Goal: Task Accomplishment & Management: Complete application form

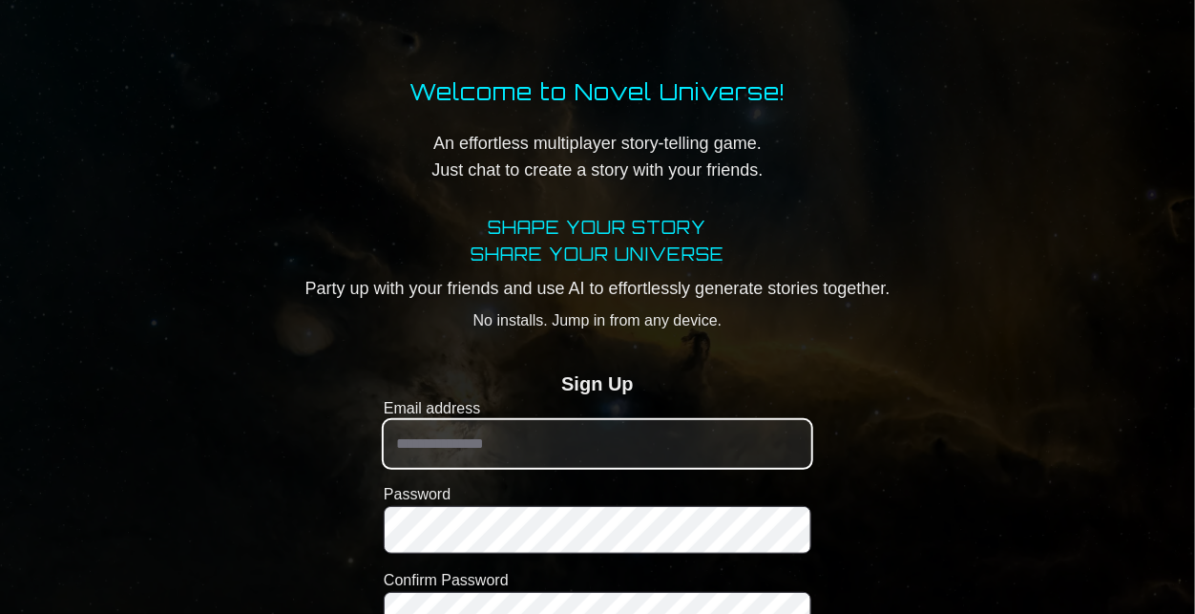
click at [633, 434] on input "Email address" at bounding box center [598, 444] width 428 height 48
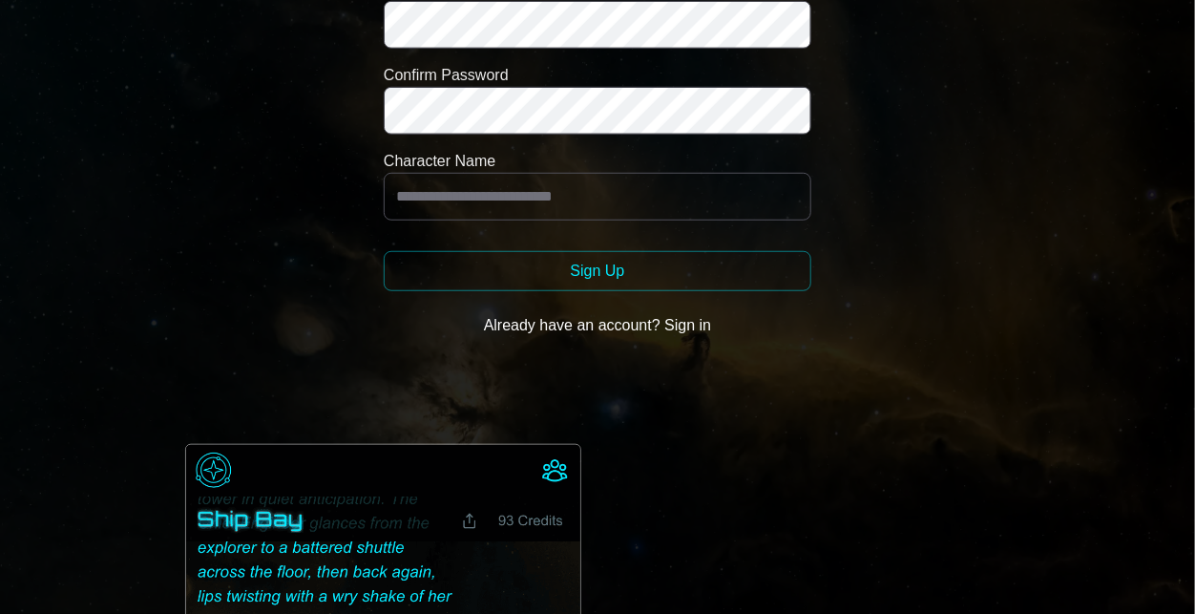
scroll to position [507, 0]
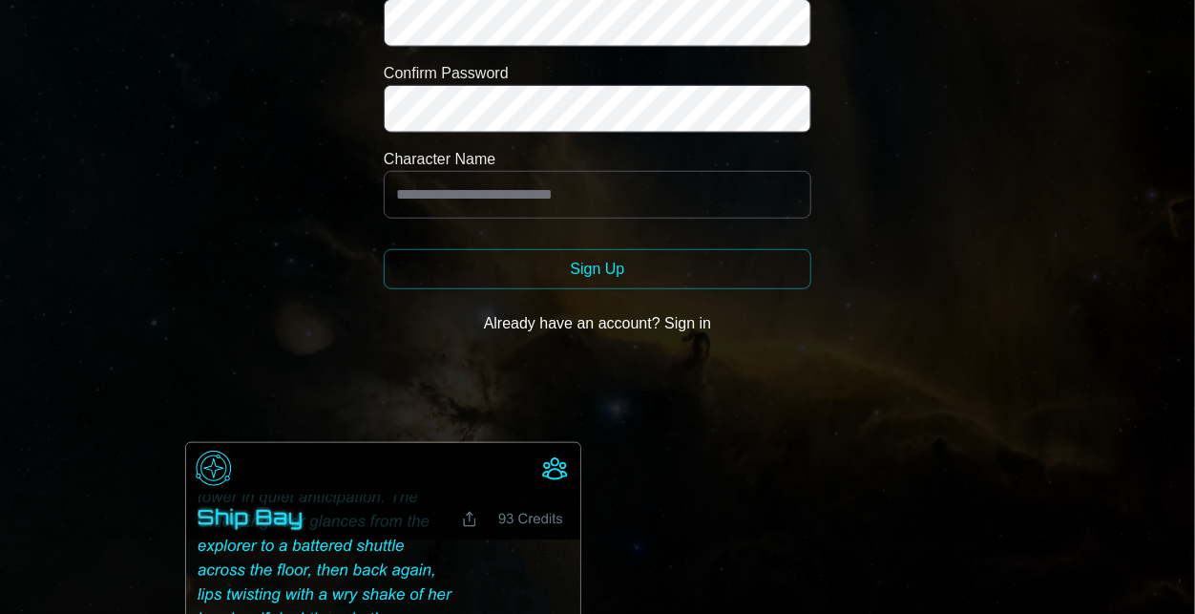
click at [701, 308] on button "Already have an account? Sign in" at bounding box center [598, 324] width 428 height 38
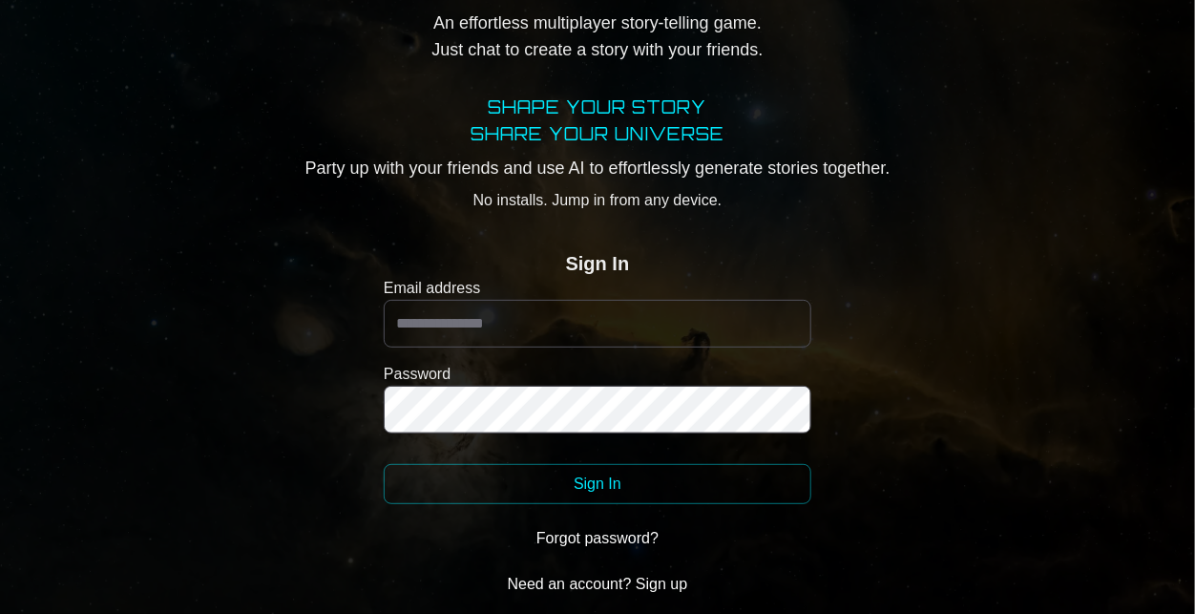
scroll to position [110, 0]
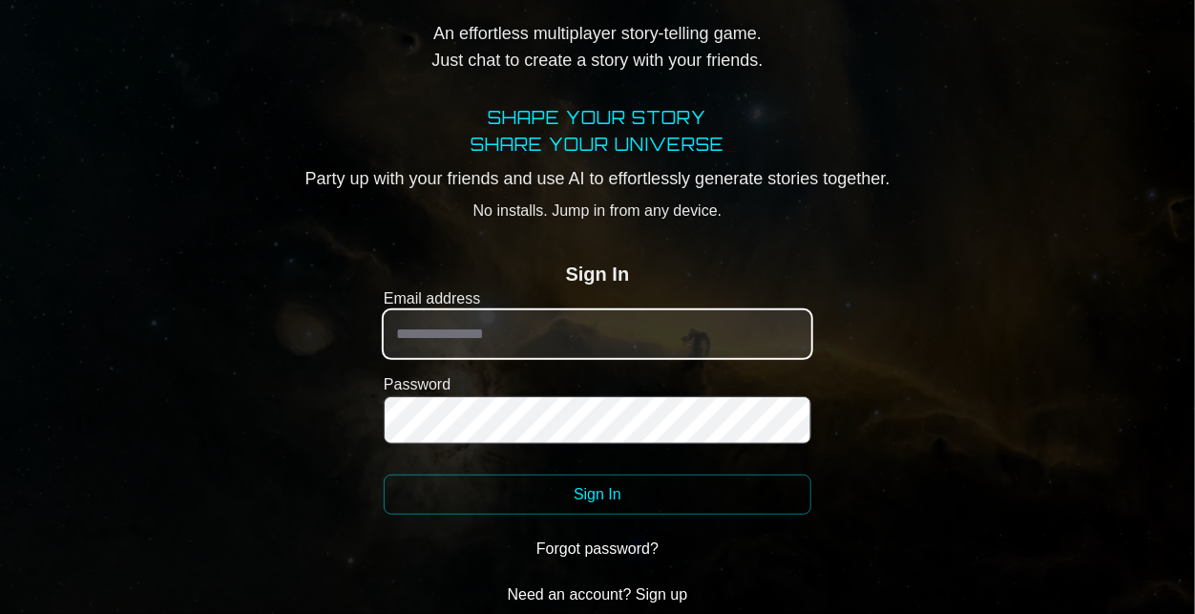
click at [578, 335] on input "Email address" at bounding box center [598, 334] width 428 height 48
type input "**********"
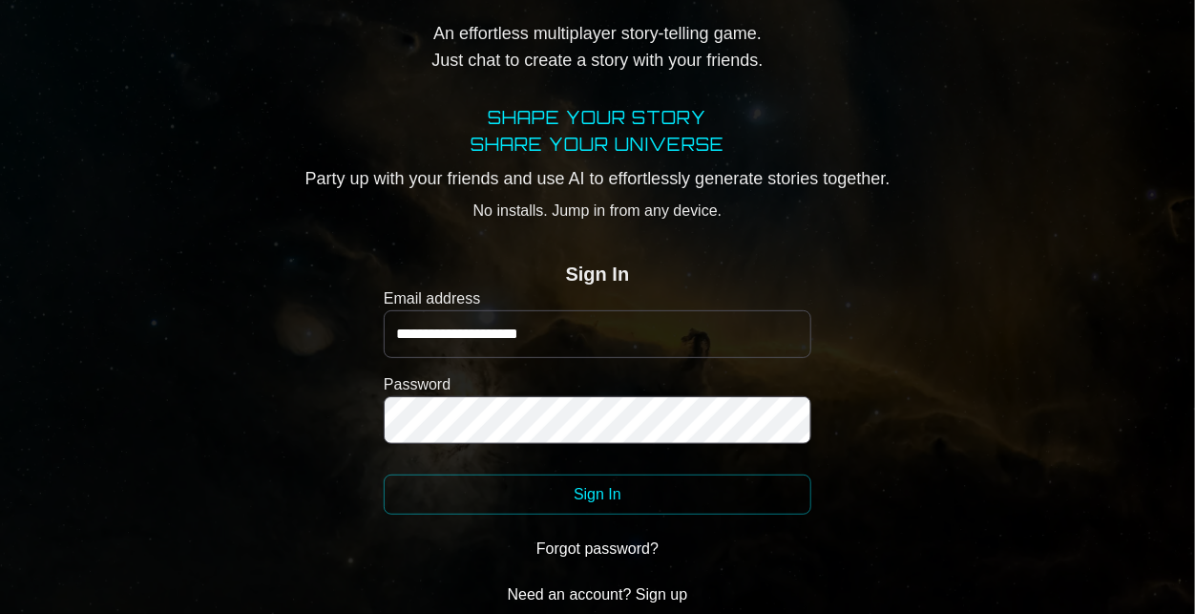
click at [582, 495] on button "Sign In" at bounding box center [598, 495] width 428 height 40
click at [666, 504] on button "Sign In" at bounding box center [598, 495] width 428 height 40
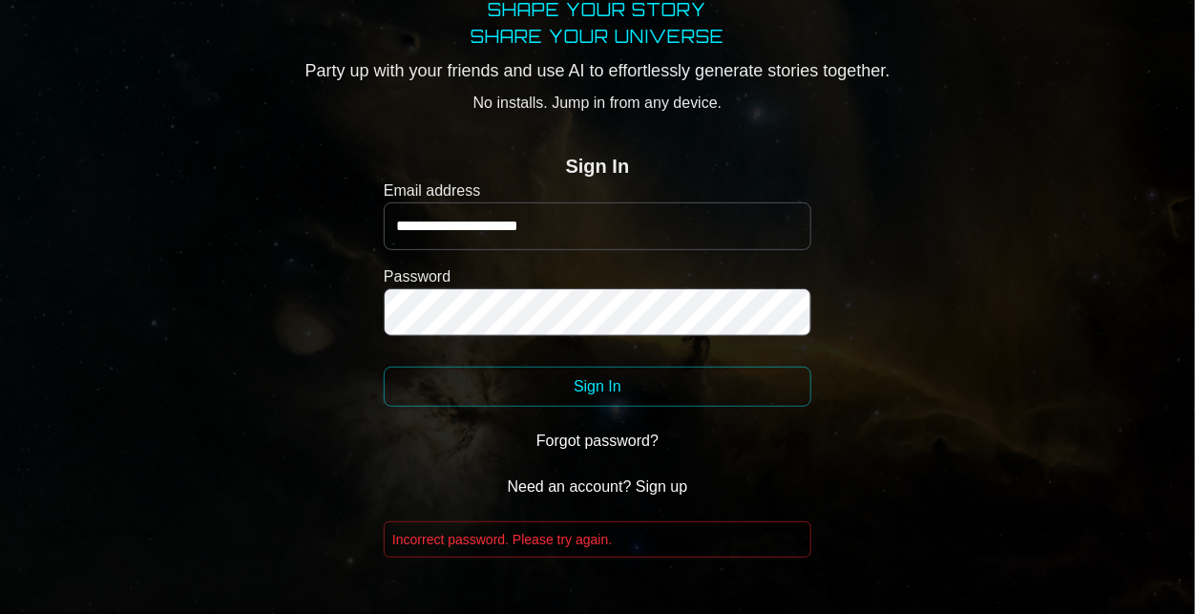
scroll to position [223, 0]
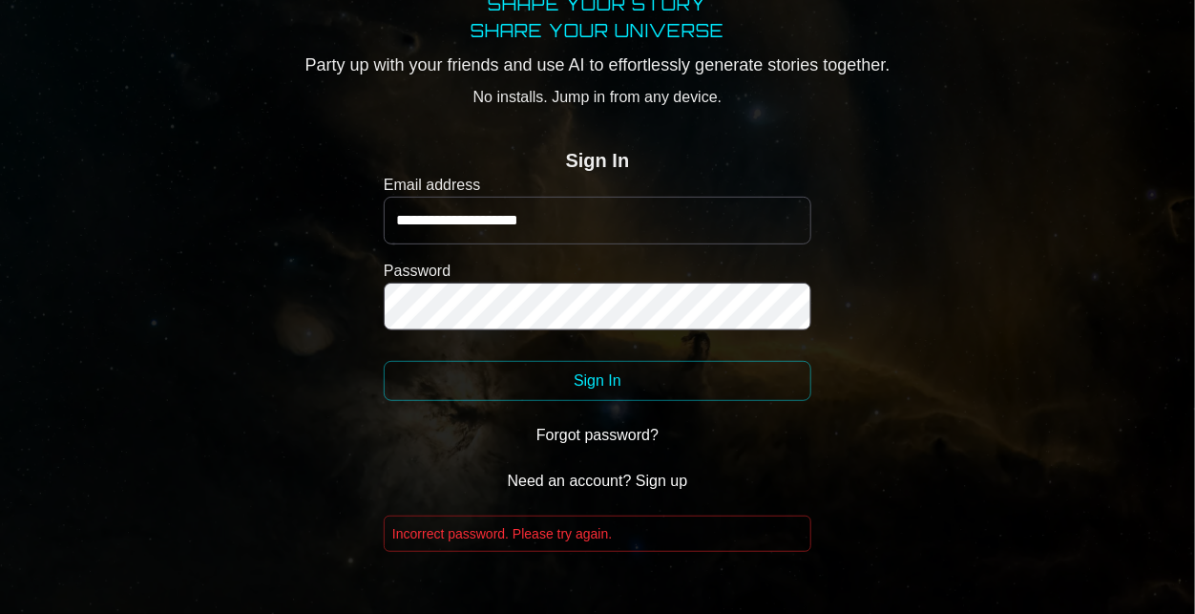
click at [625, 479] on button "Need an account? Sign up" at bounding box center [598, 481] width 428 height 38
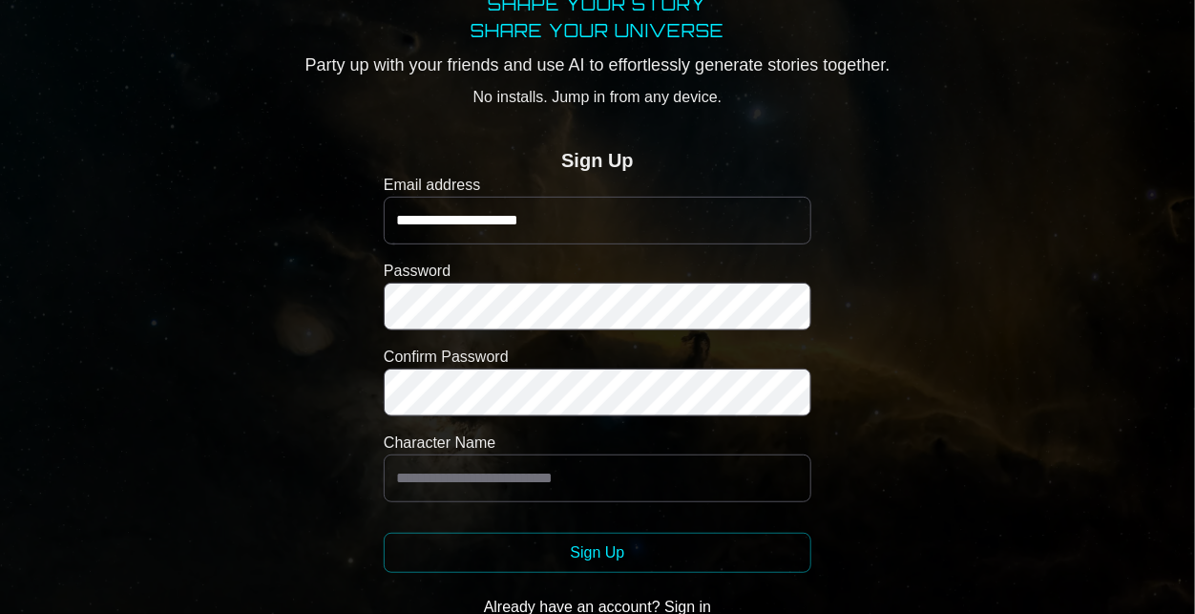
click at [590, 555] on button "Sign Up" at bounding box center [598, 553] width 428 height 40
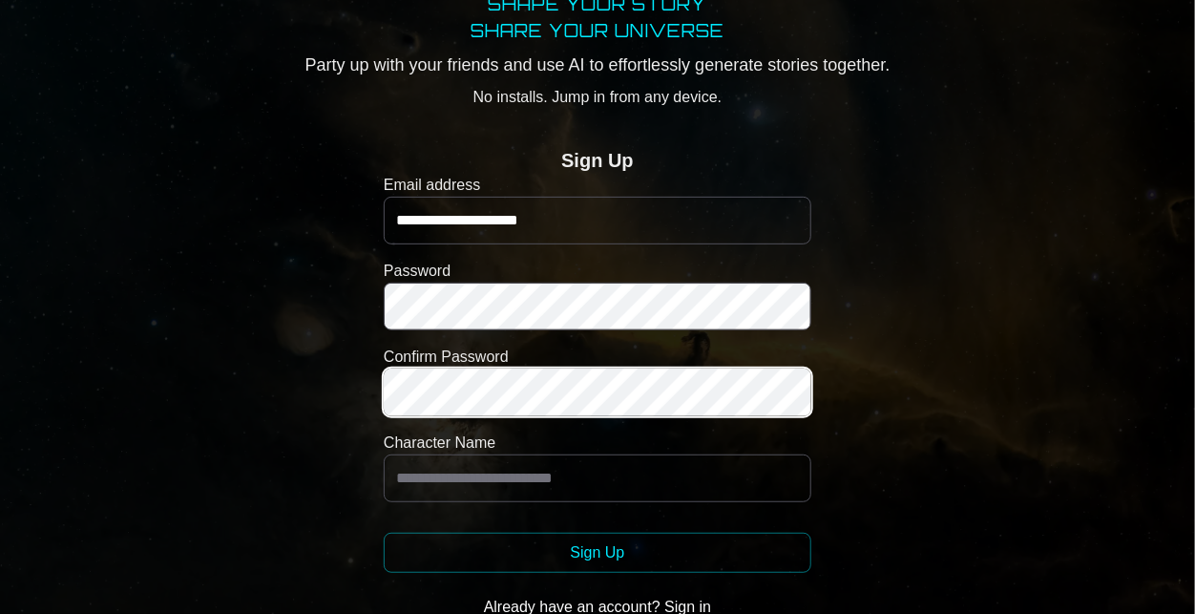
scroll to position [0, 0]
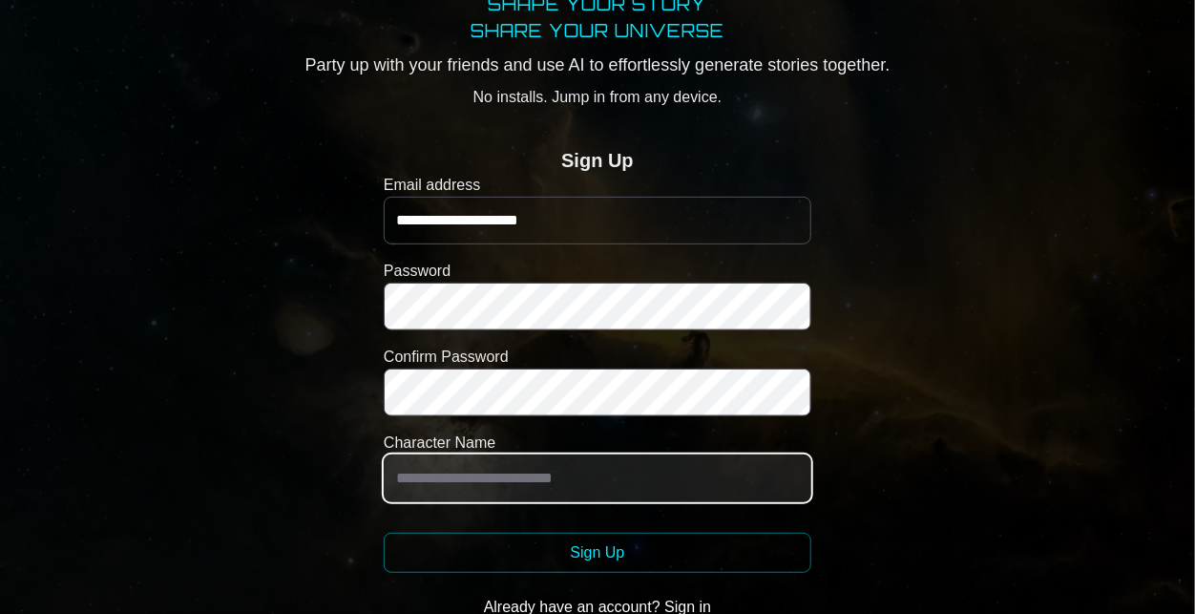
click at [550, 475] on input "Character Name" at bounding box center [598, 478] width 428 height 48
type input "**********"
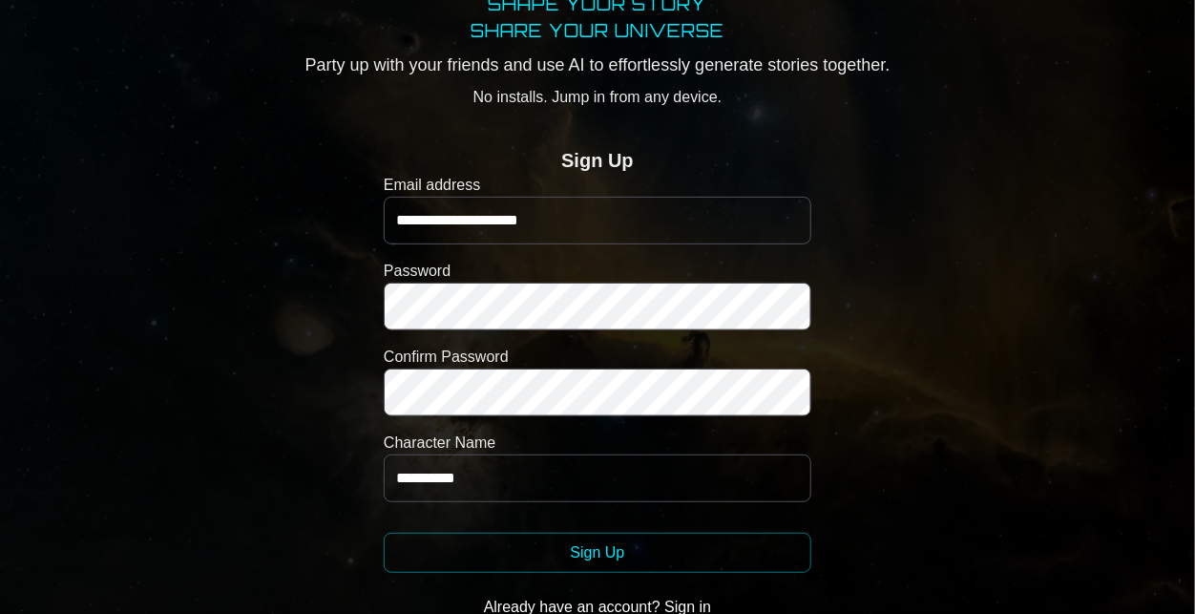
click at [583, 547] on button "Sign Up" at bounding box center [598, 553] width 428 height 40
